Goal: Information Seeking & Learning: Learn about a topic

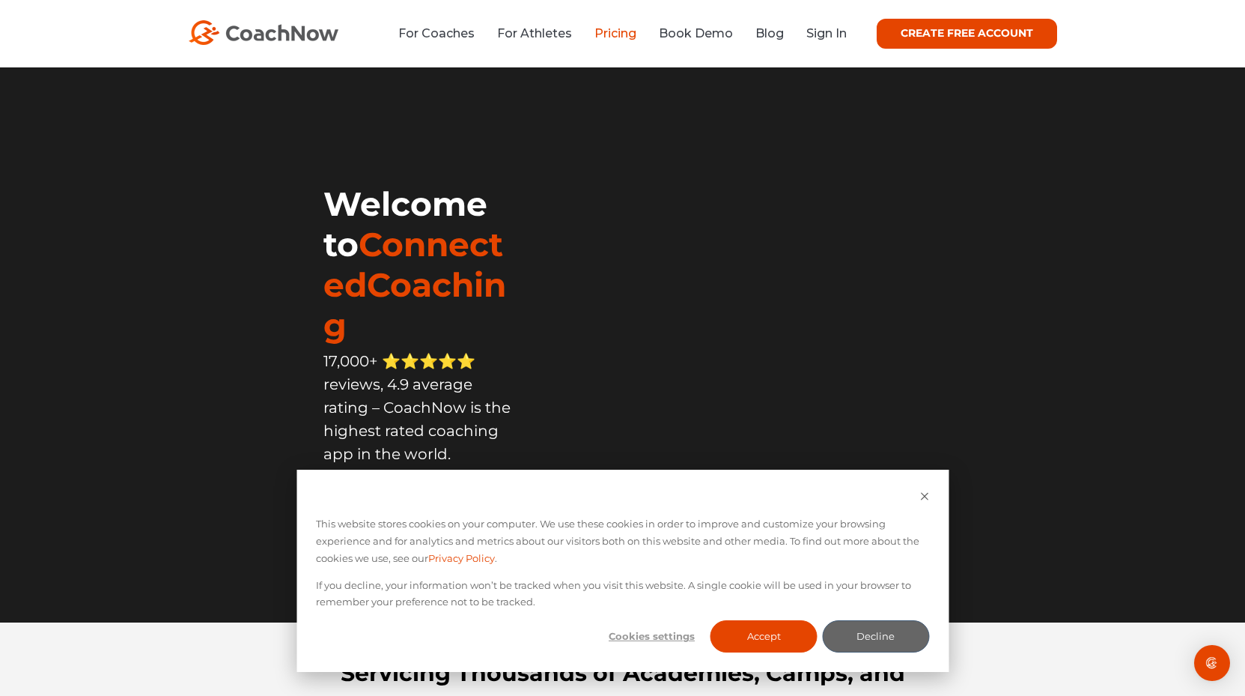
click at [614, 37] on link "Pricing" at bounding box center [616, 33] width 42 height 14
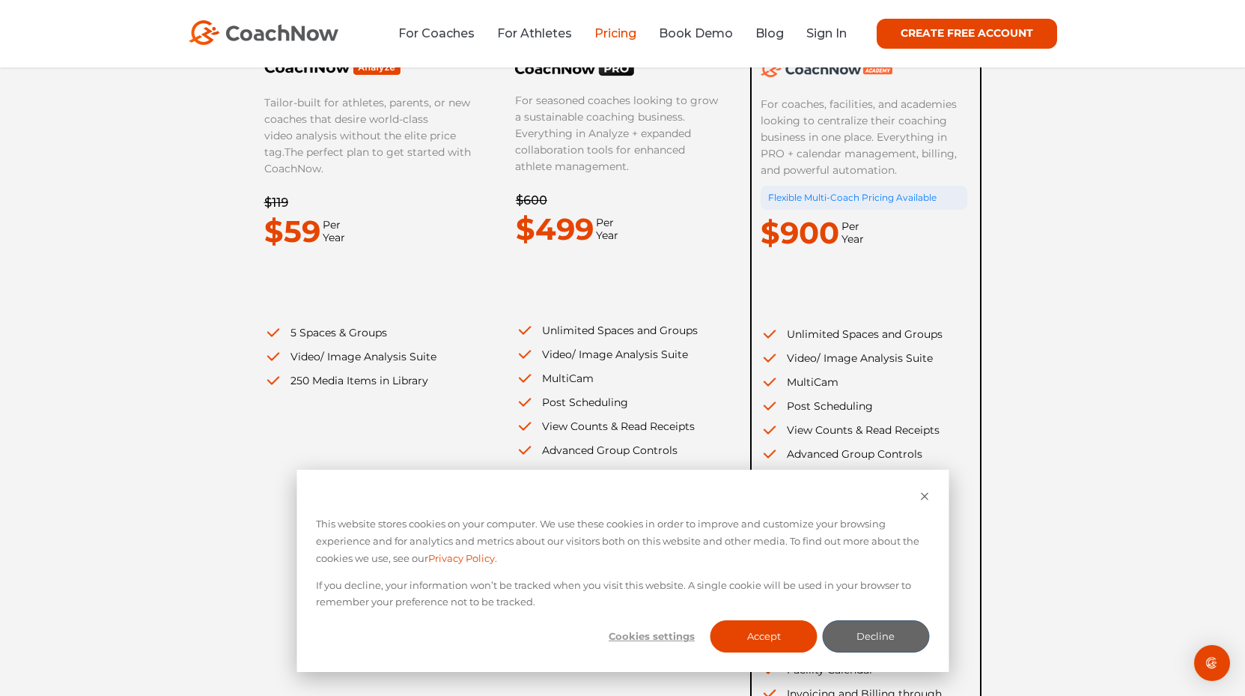
scroll to position [253, 0]
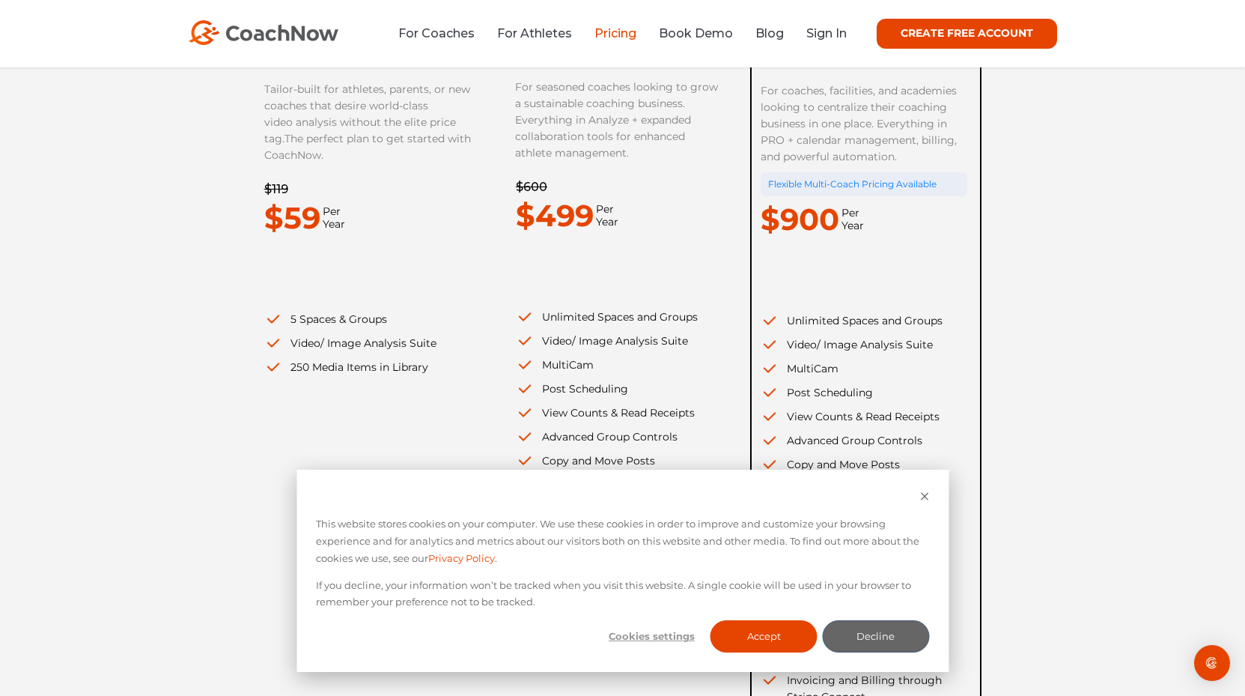
click at [384, 416] on div "Tailor-built for athletes, parents, or new coaches that desire world-class vide…" at bounding box center [378, 381] width 228 height 713
click at [903, 630] on button "Decline" at bounding box center [875, 636] width 107 height 32
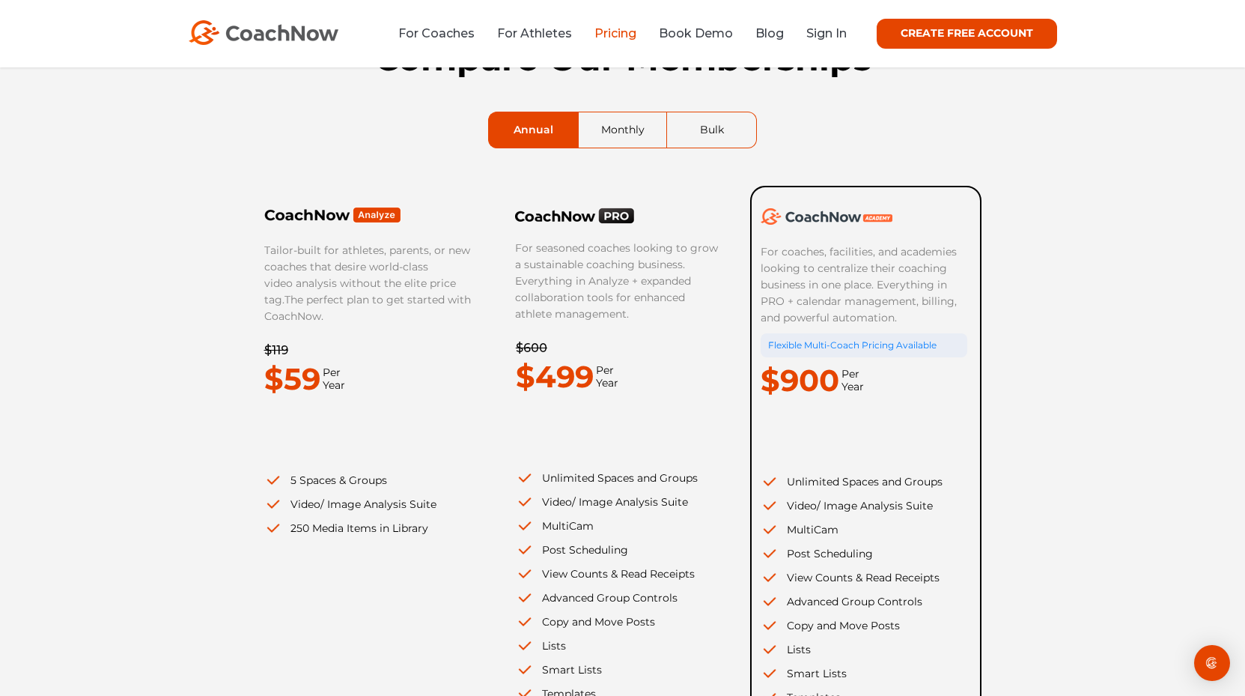
scroll to position [0, 0]
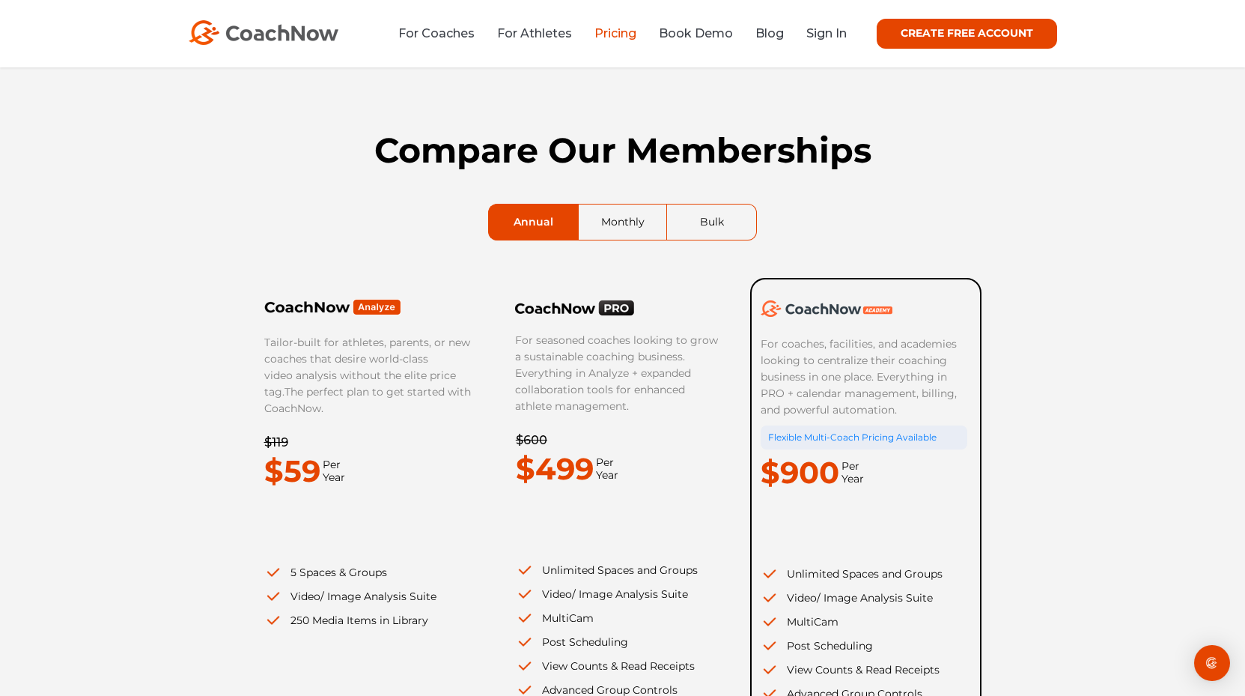
click at [625, 225] on link "Monthly" at bounding box center [623, 221] width 88 height 35
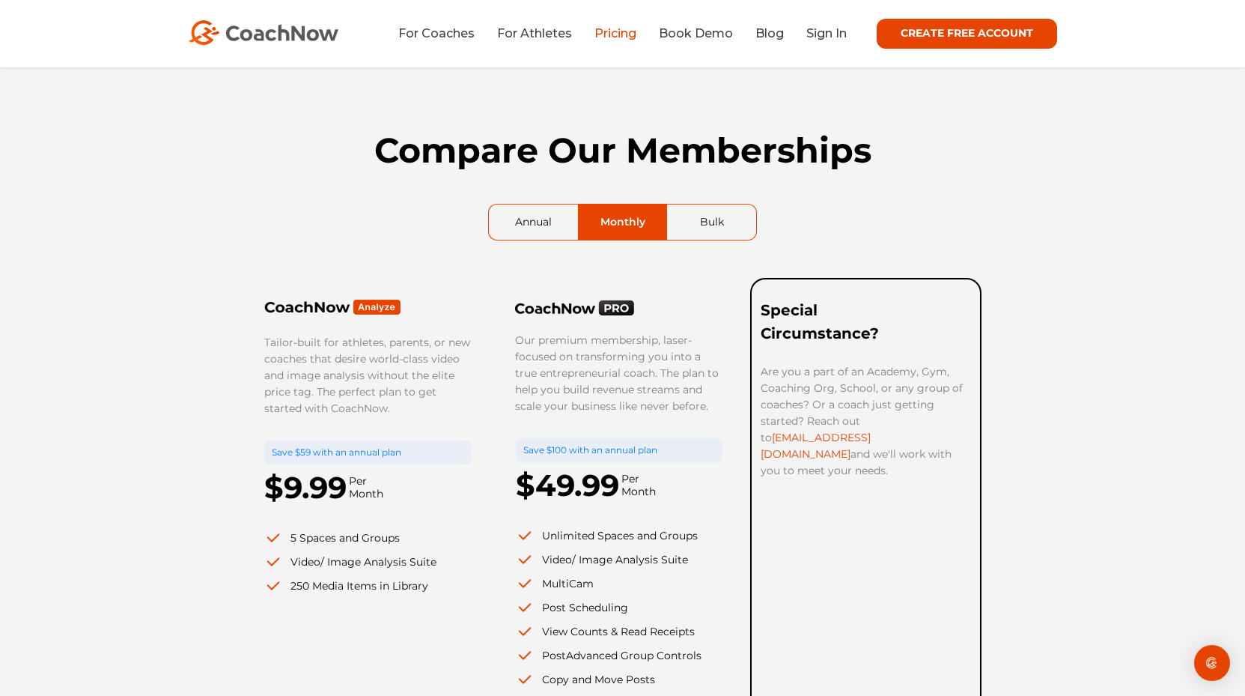
click at [696, 220] on link "Bulk" at bounding box center [711, 221] width 89 height 35
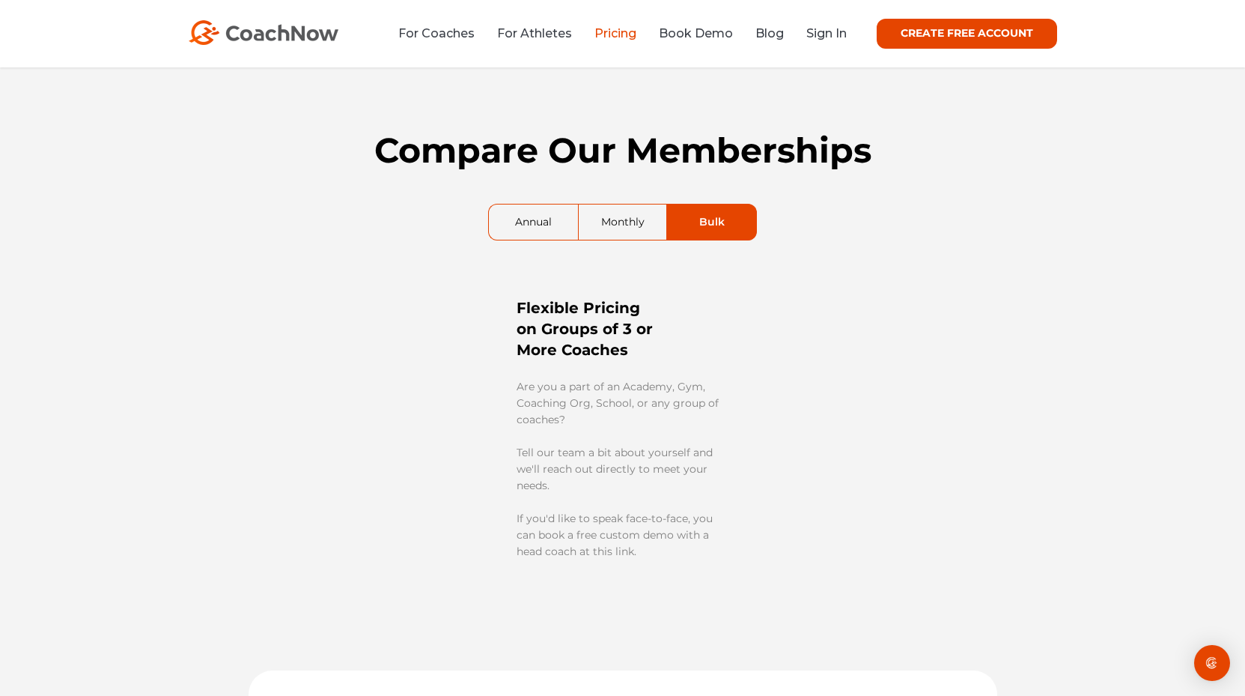
click at [633, 219] on link "Monthly" at bounding box center [623, 221] width 88 height 35
